Goal: Transaction & Acquisition: Subscribe to service/newsletter

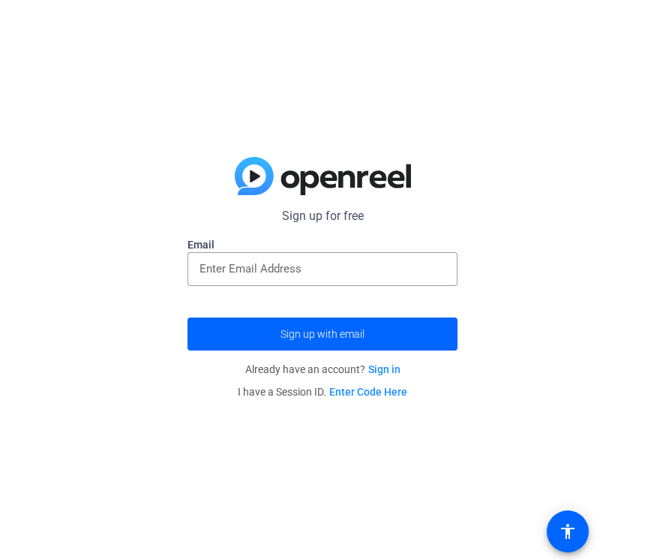
click at [579, 525] on span at bounding box center [568, 531] width 36 height 36
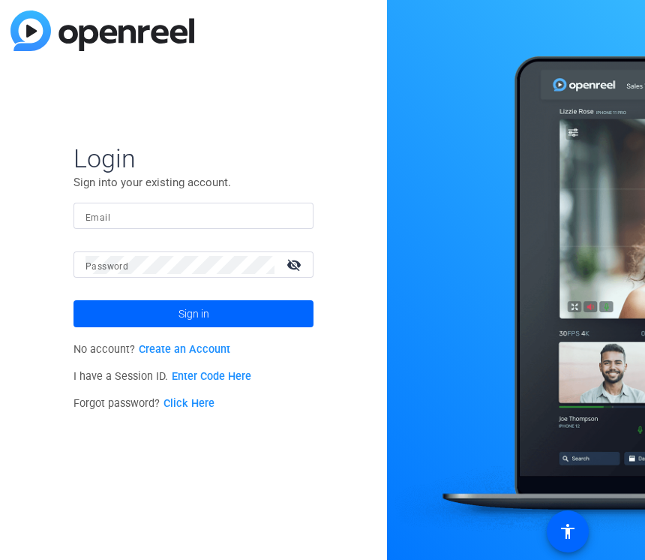
click at [183, 347] on link "Create an Account" at bounding box center [185, 349] width 92 height 13
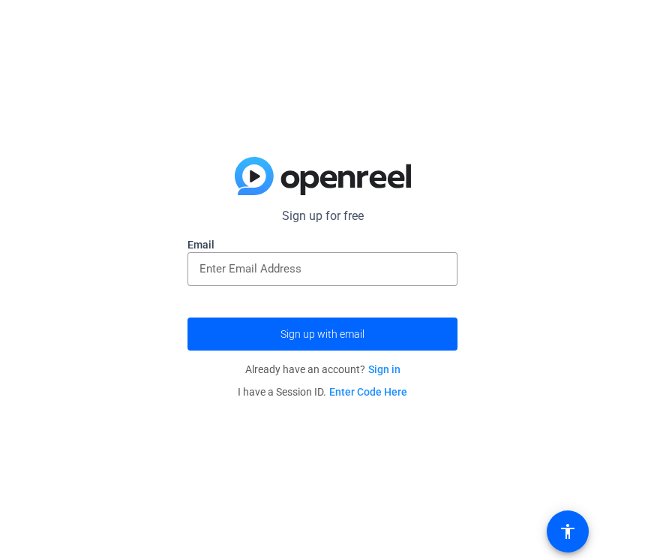
click at [247, 275] on input "email" at bounding box center [323, 269] width 246 height 18
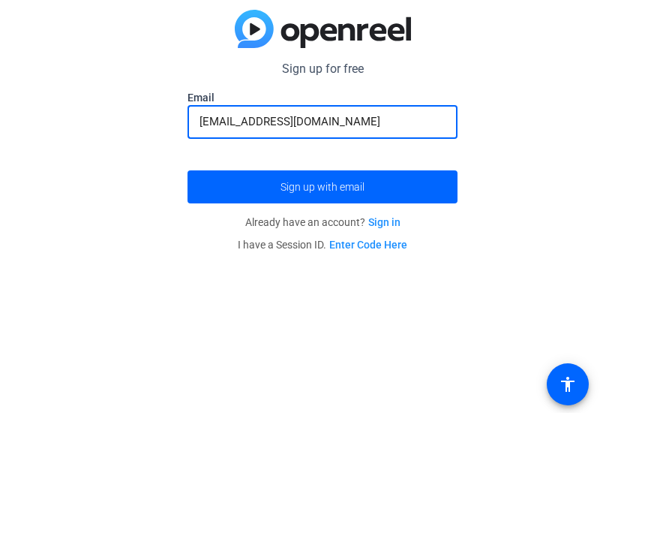
type input "[EMAIL_ADDRESS][DOMAIN_NAME]"
click at [381, 316] on span "submit" at bounding box center [323, 334] width 270 height 36
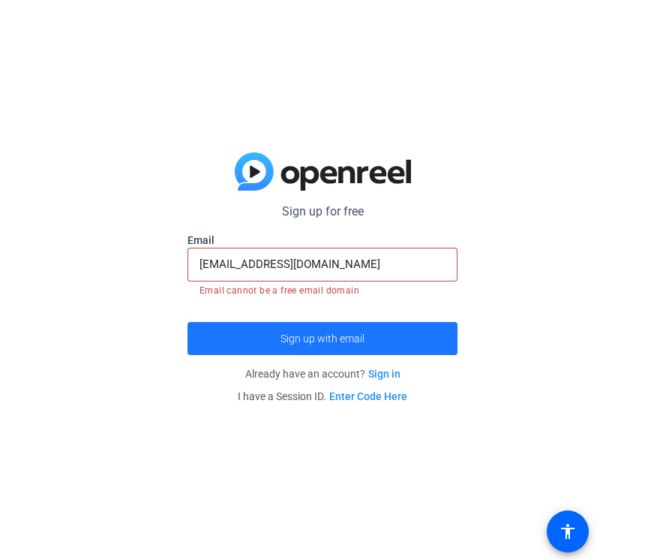
click at [380, 338] on span "submit" at bounding box center [323, 338] width 270 height 36
click at [353, 345] on span "submit" at bounding box center [323, 338] width 270 height 36
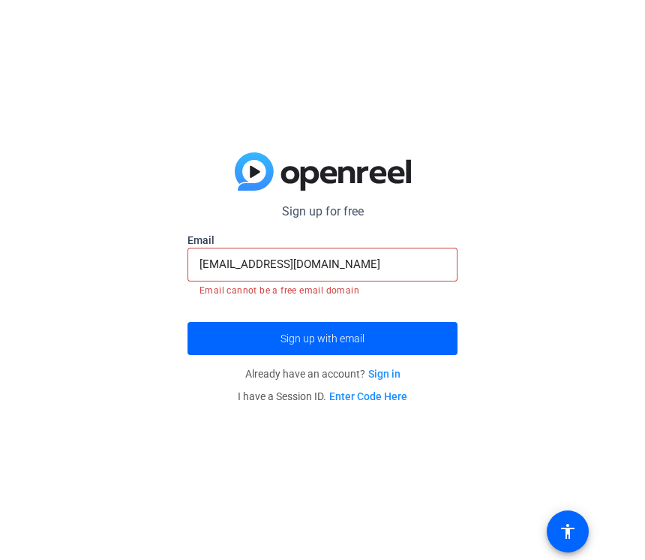
click at [364, 401] on link "Enter Code Here" at bounding box center [368, 396] width 78 height 12
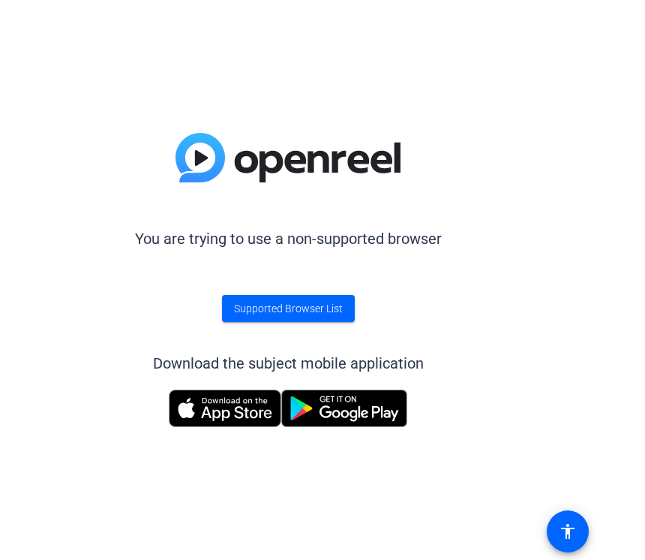
click at [241, 407] on img at bounding box center [225, 409] width 113 height 38
click at [301, 308] on span "Supported Browser List" at bounding box center [288, 309] width 109 height 16
